Goal: Task Accomplishment & Management: Manage account settings

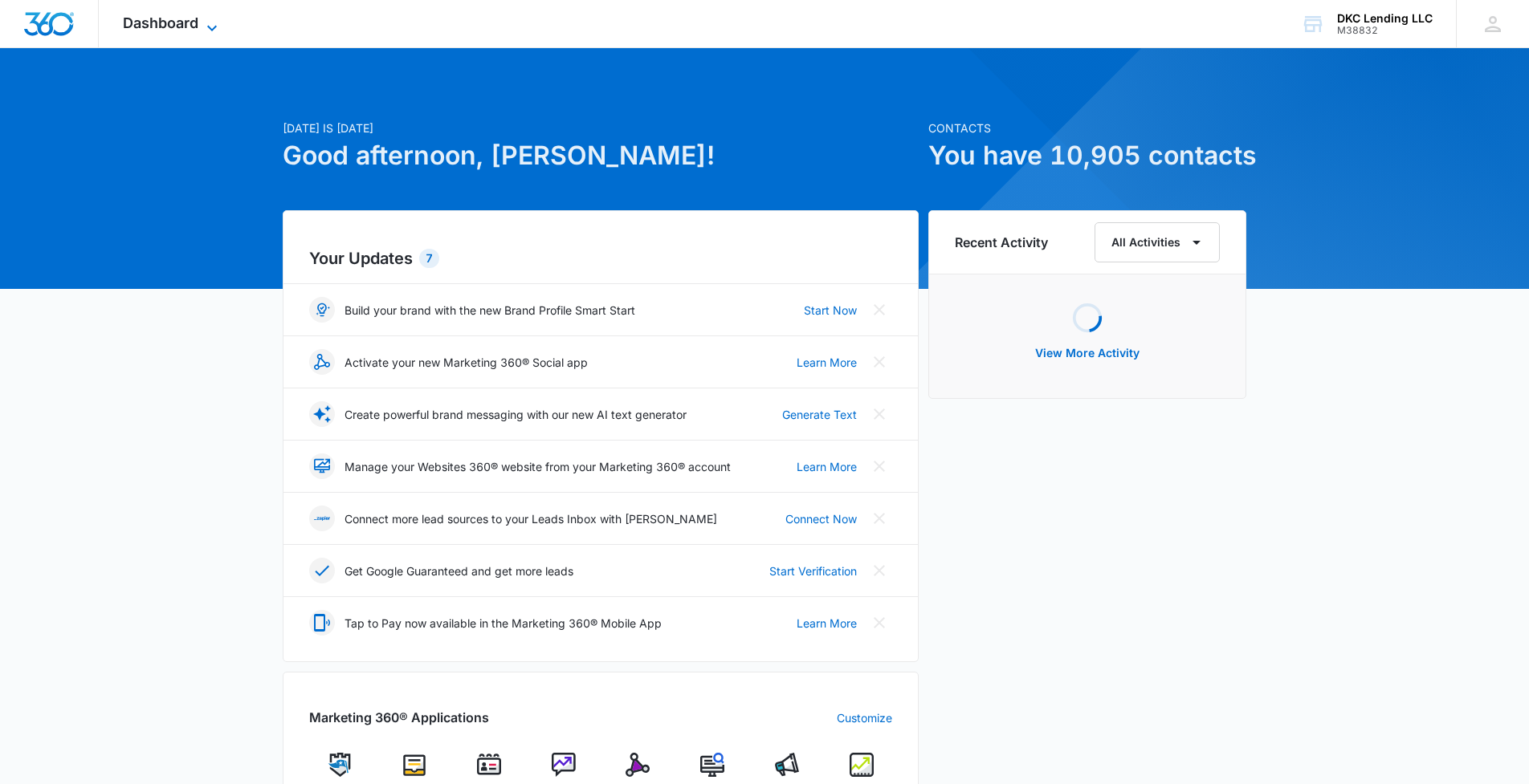
click at [190, 18] on span "Dashboard" at bounding box center [160, 23] width 76 height 17
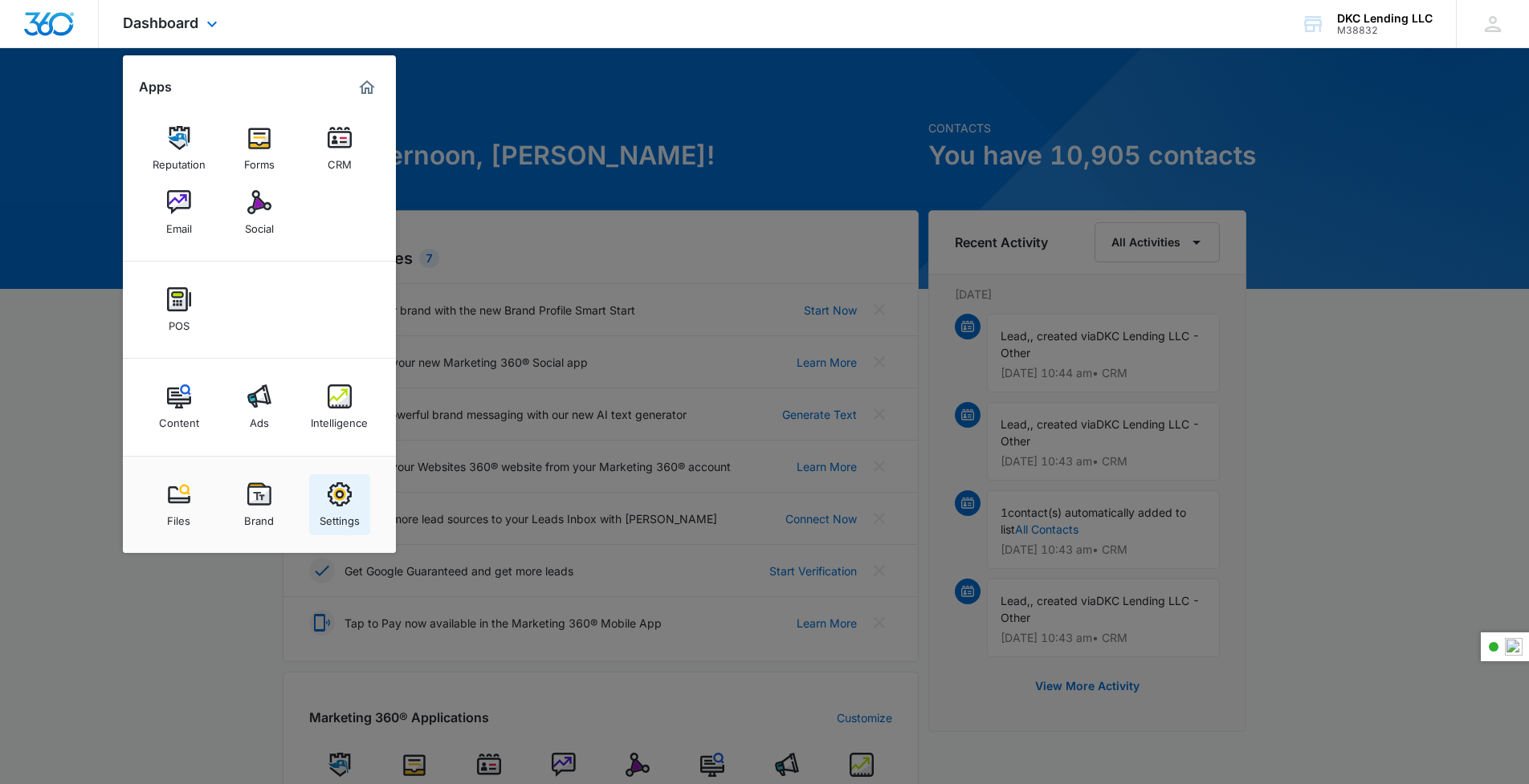
click at [355, 483] on link "Settings" at bounding box center [339, 505] width 61 height 61
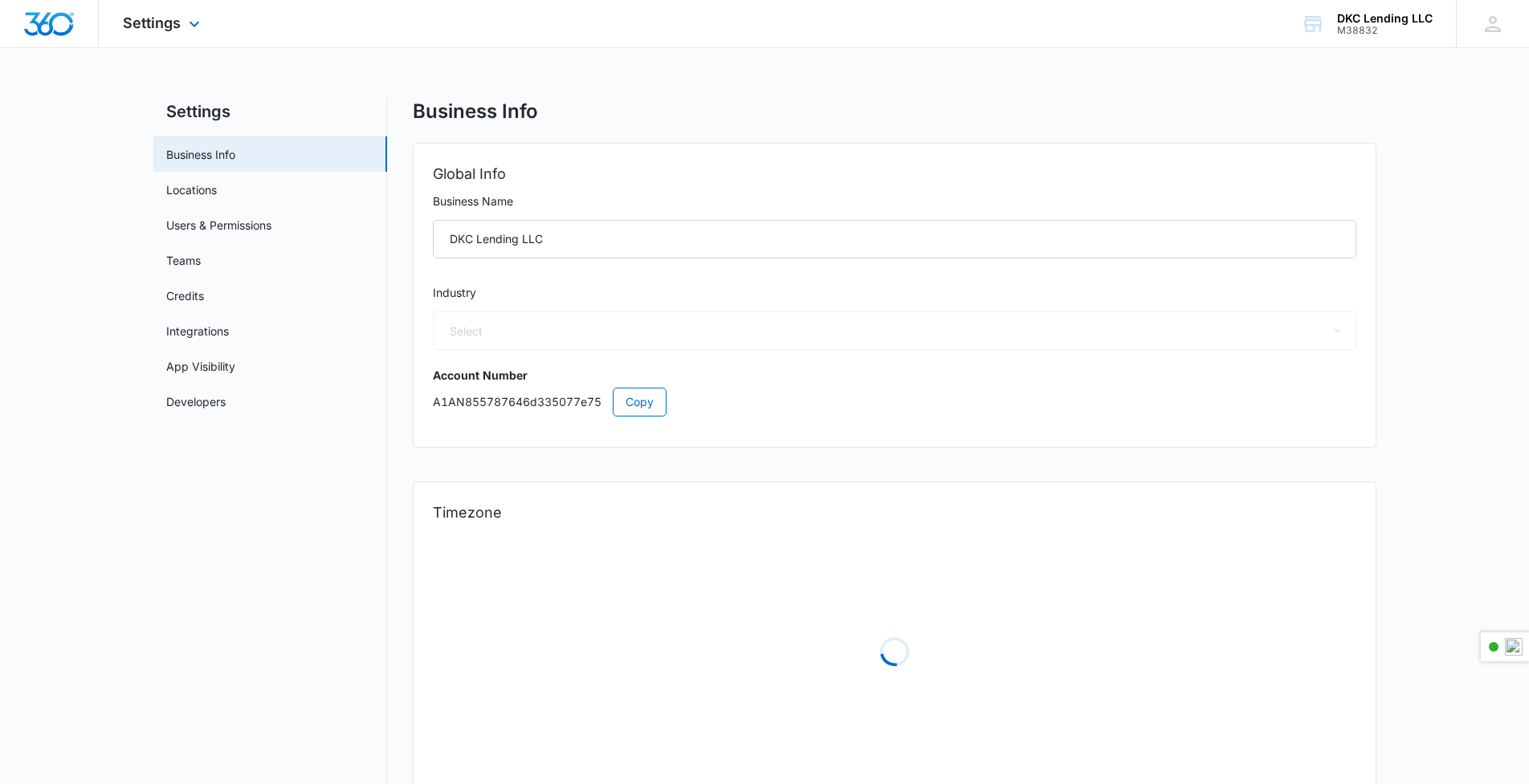
select select "31"
select select "US"
select select "America/New_York"
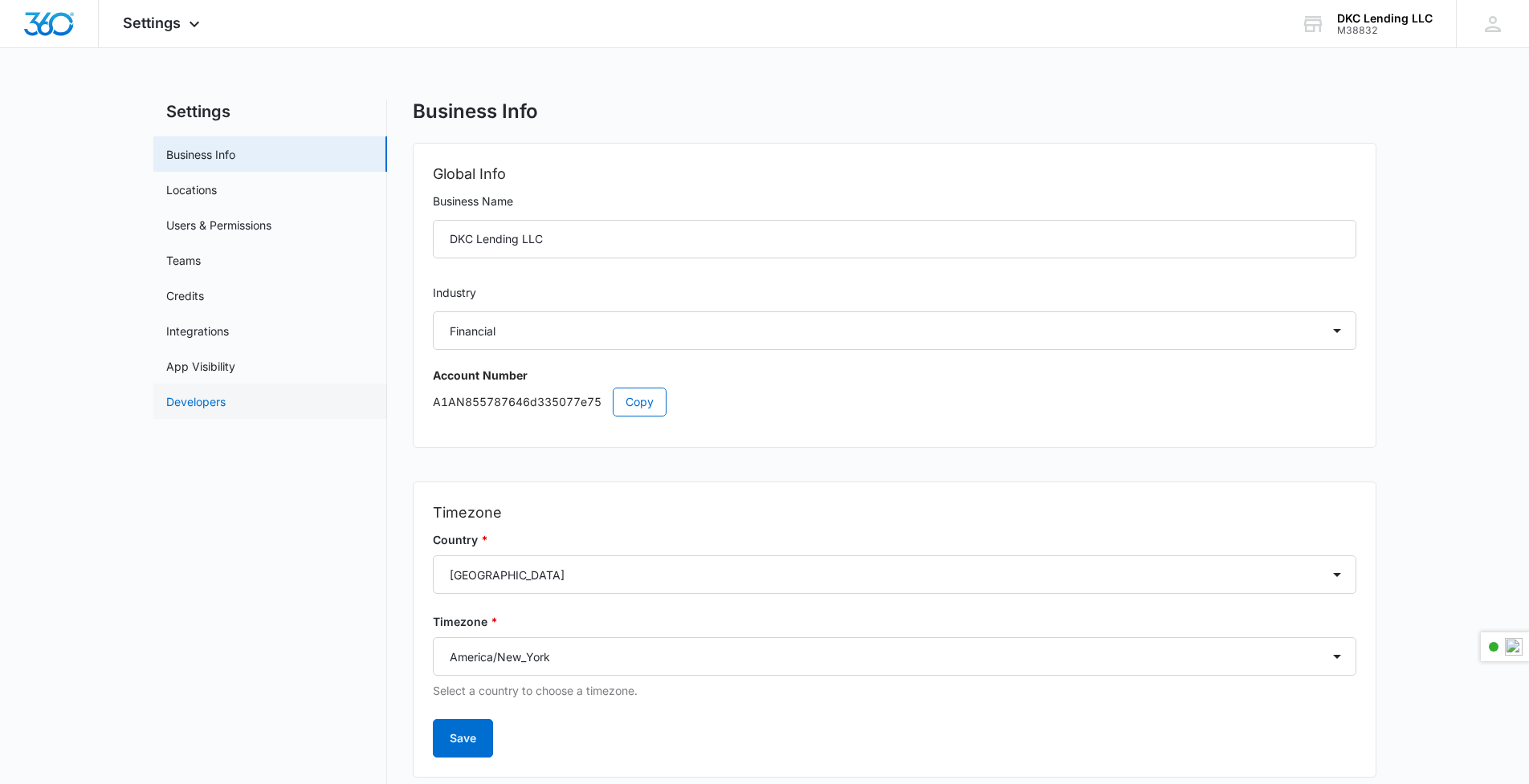
click at [202, 396] on link "Developers" at bounding box center [196, 401] width 59 height 17
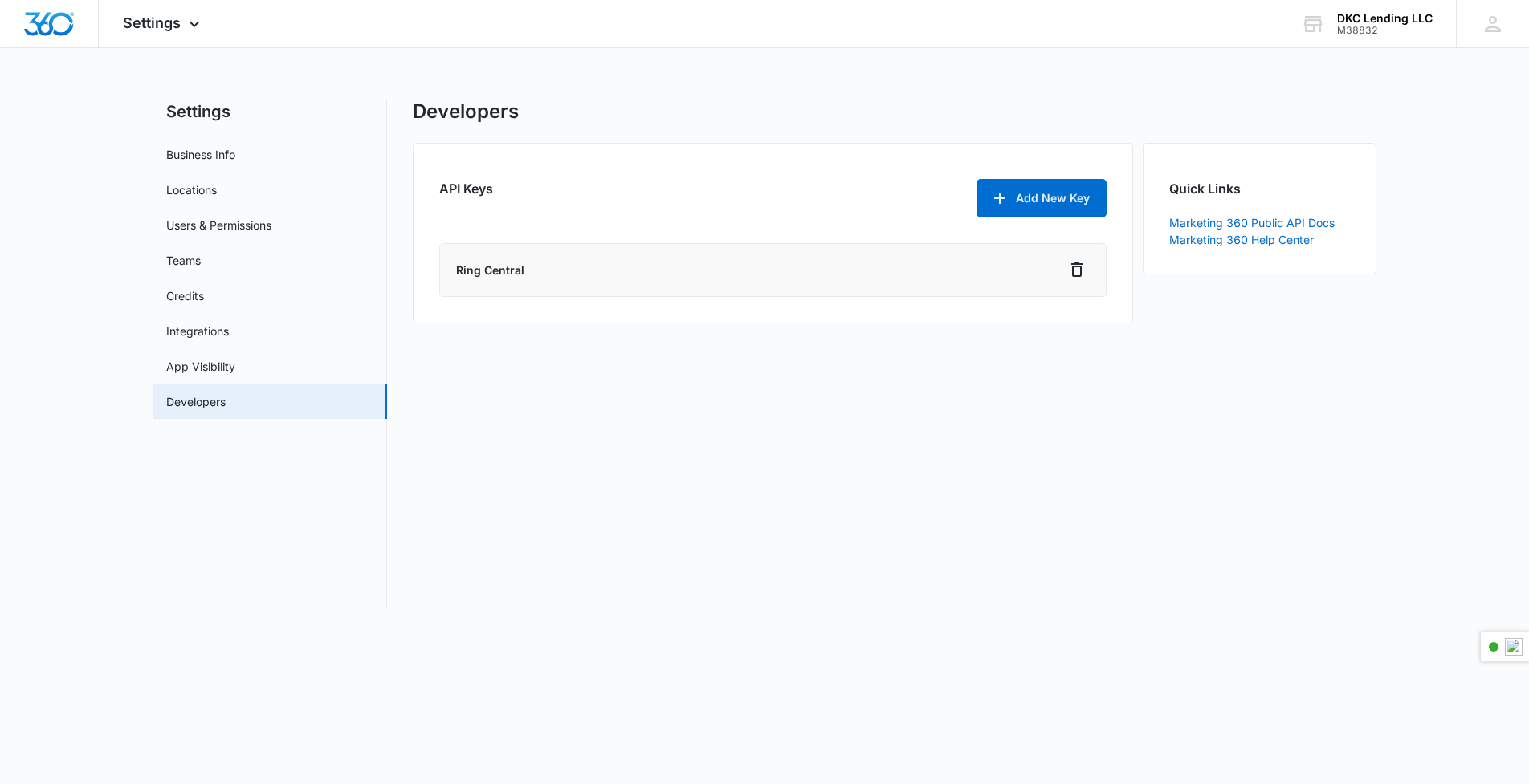
click at [962, 278] on li "Ring Central" at bounding box center [772, 270] width 665 height 52
click at [1076, 194] on button "Add New Key" at bounding box center [1041, 198] width 130 height 38
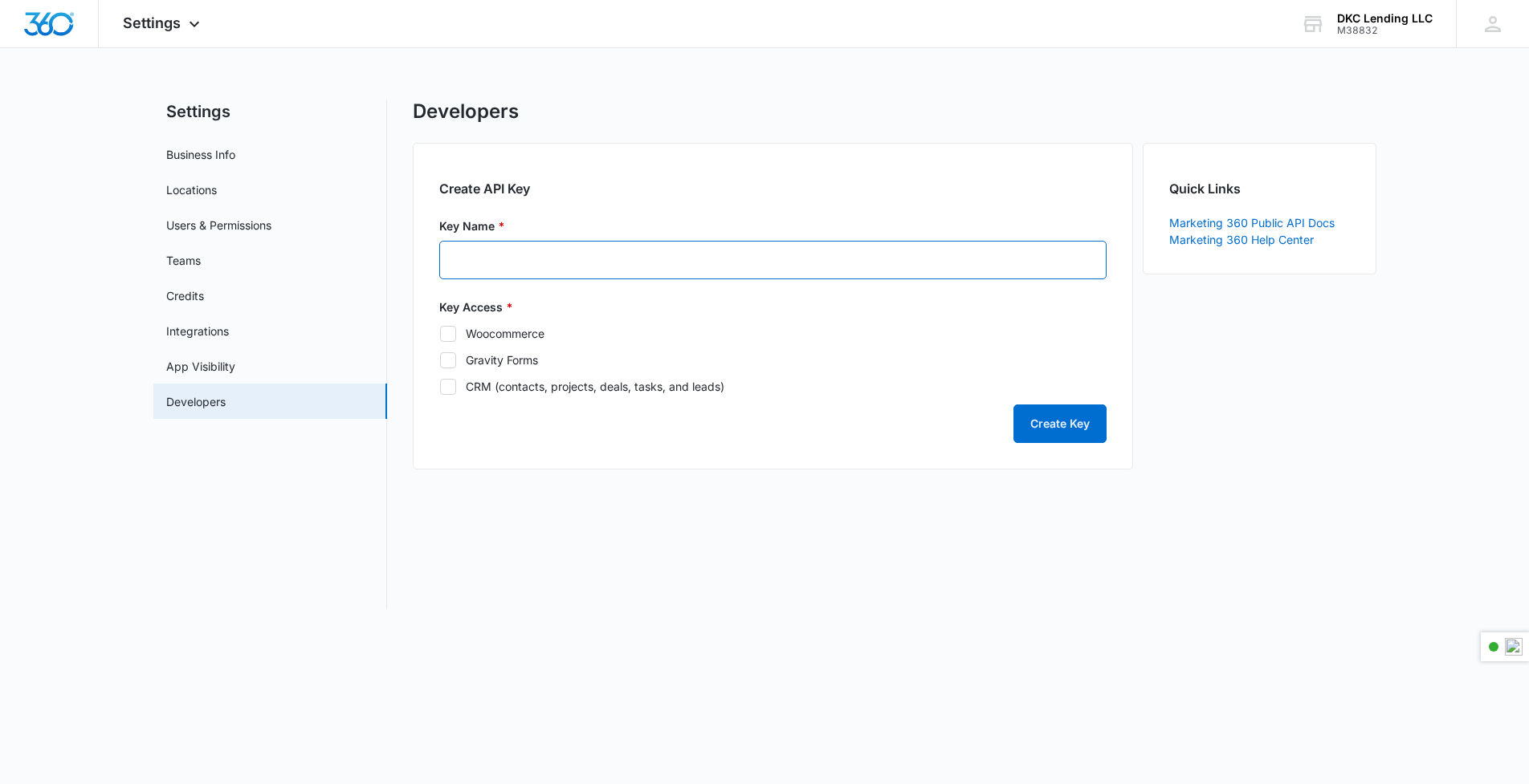
click at [511, 259] on input "Key Name *" at bounding box center [772, 260] width 667 height 38
type input "Zapier"
click at [451, 324] on div "Key Access * Woocommerce Gravity Forms CRM (contacts, projects, deals, tasks, a…" at bounding box center [772, 347] width 667 height 96
click at [450, 331] on icon at bounding box center [448, 333] width 15 height 15
click at [440, 333] on input "Woocommerce" at bounding box center [439, 333] width 1 height 1
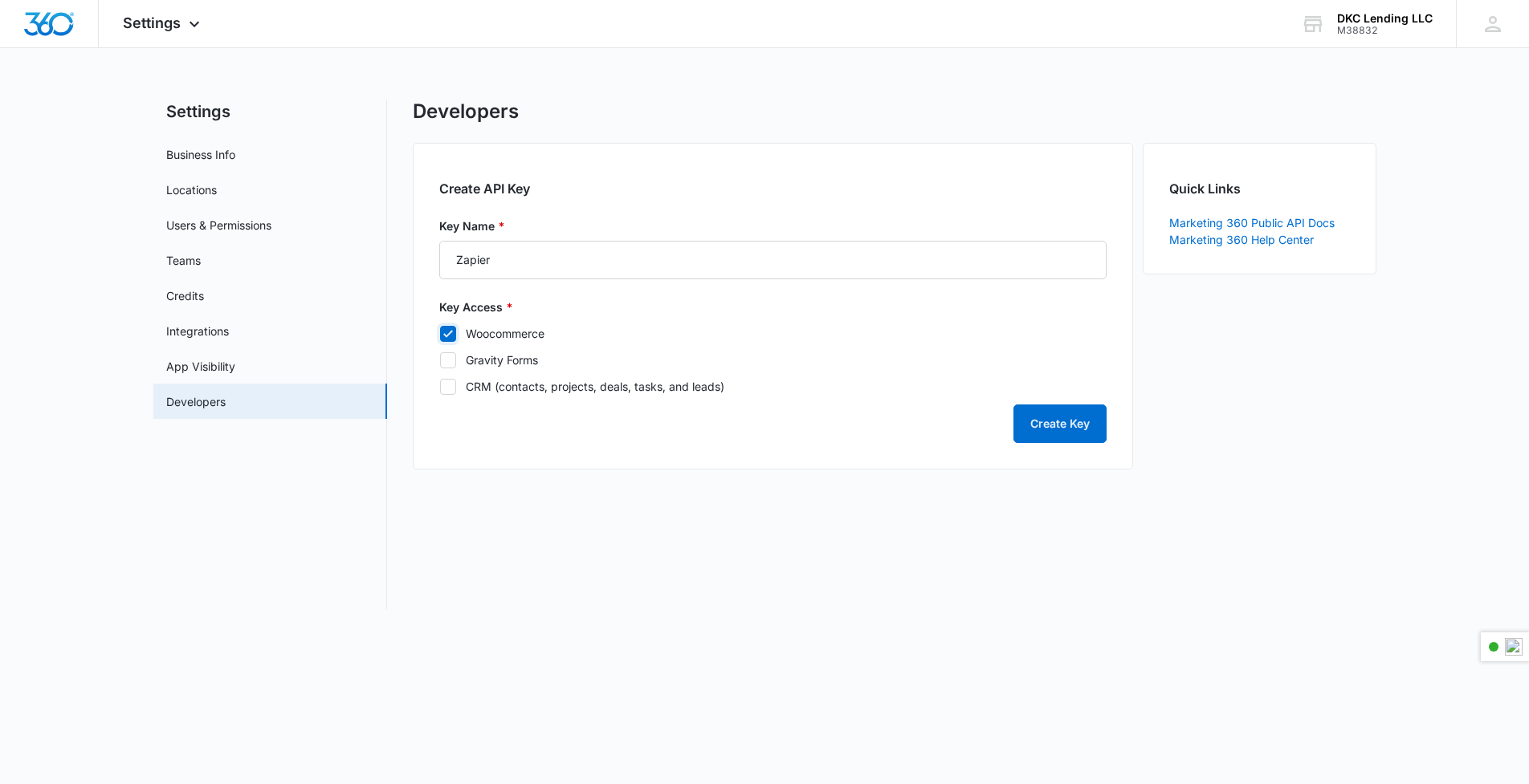
checkbox input "true"
click at [450, 351] on label "Gravity Forms" at bounding box center [772, 359] width 667 height 17
click at [440, 360] on input "Gravity Forms" at bounding box center [439, 360] width 1 height 1
checkbox input "true"
click at [450, 374] on div "Woocommerce Gravity Forms CRM (contacts, projects, deals, tasks, and leads)" at bounding box center [772, 359] width 667 height 70
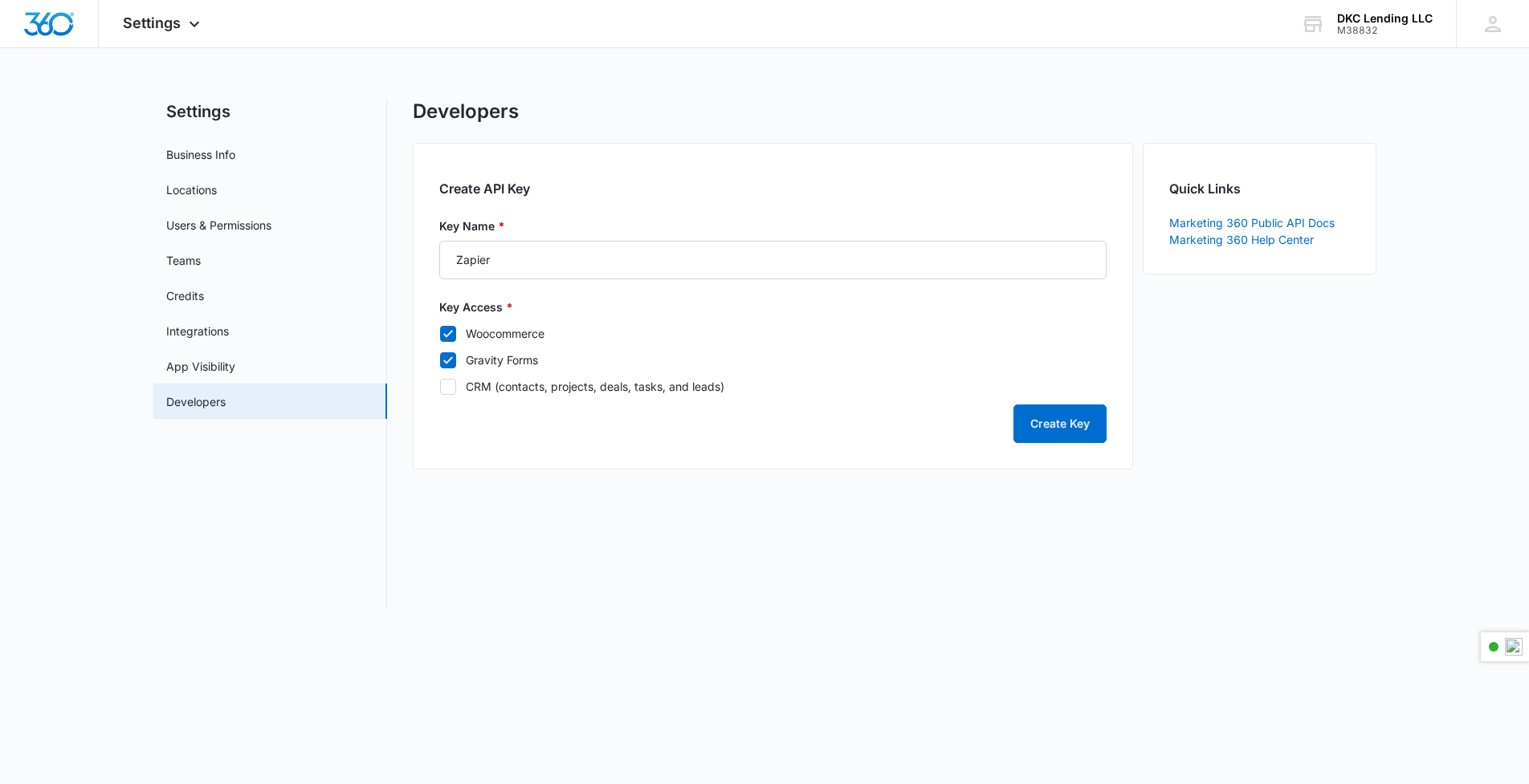
click at [448, 390] on icon at bounding box center [448, 387] width 15 height 15
click at [440, 387] on input "CRM (contacts, projects, deals, tasks, and leads)" at bounding box center [439, 387] width 1 height 1
checkbox input "true"
click at [1049, 408] on button "Create Key" at bounding box center [1060, 423] width 93 height 38
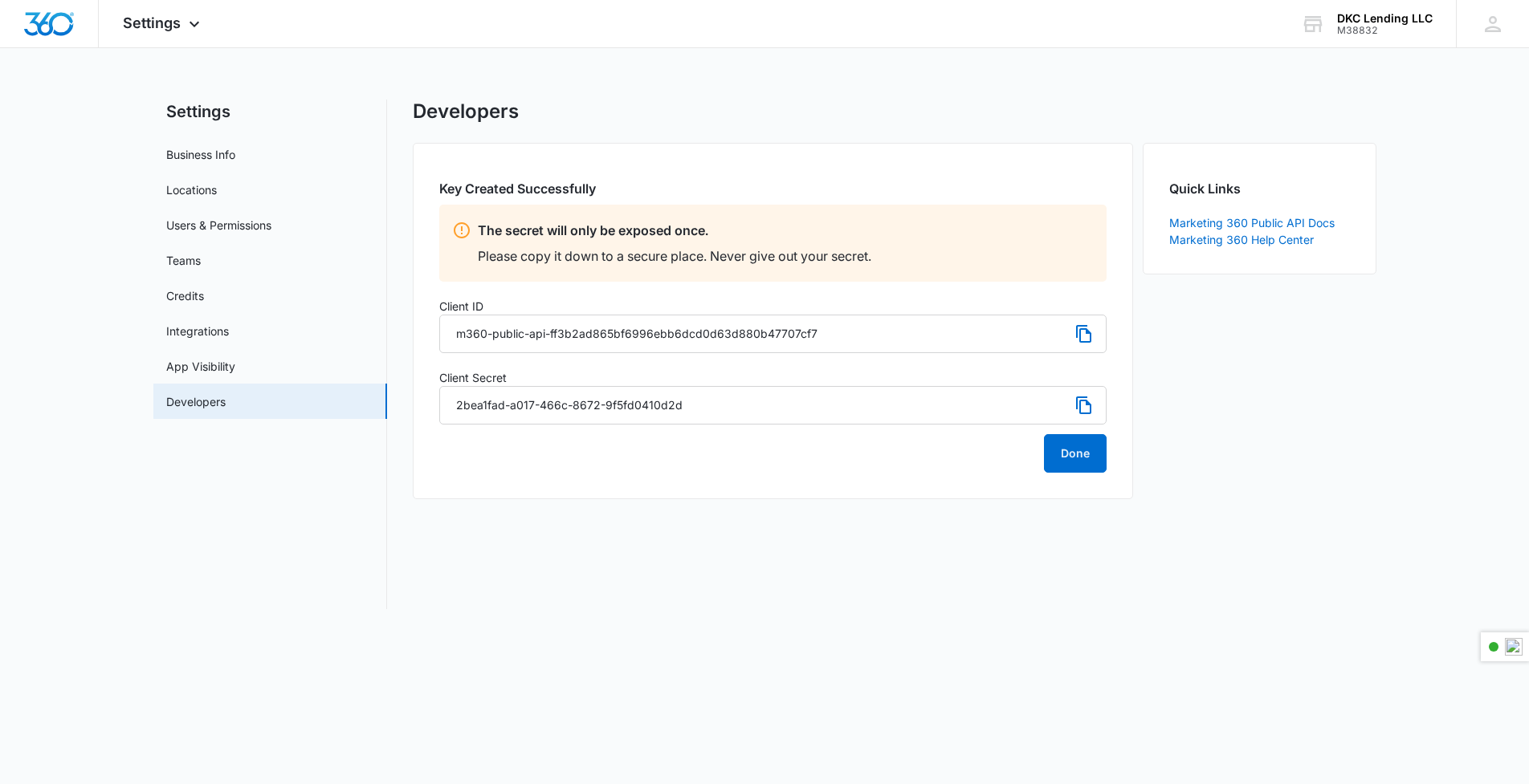
click at [1086, 330] on icon at bounding box center [1083, 333] width 16 height 18
